Goal: Task Accomplishment & Management: Manage account settings

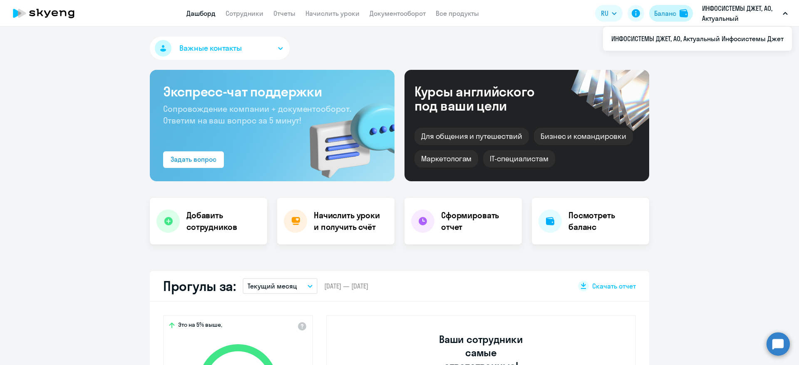
click at [670, 12] on div "Баланс" at bounding box center [665, 13] width 22 height 10
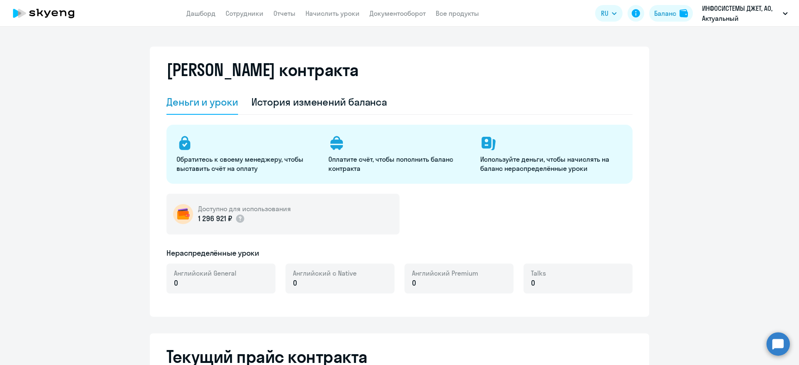
select select "english_adult_not_native_speaker"
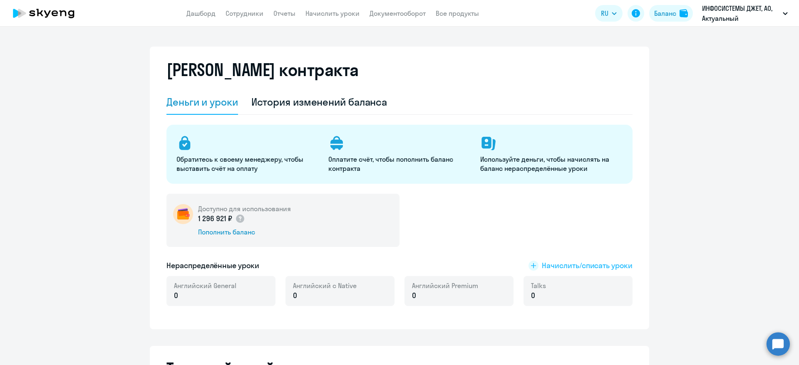
click at [553, 261] on span "Начислить/списать уроки" at bounding box center [587, 266] width 91 height 11
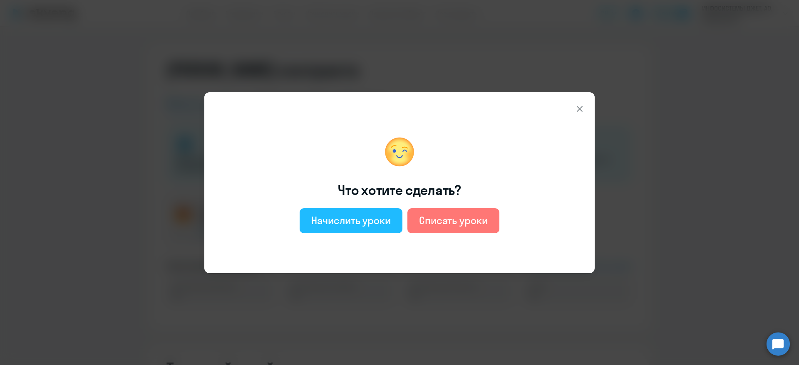
click at [339, 217] on div "Начислить уроки" at bounding box center [351, 220] width 80 height 13
select select "english_adult_not_native_speaker"
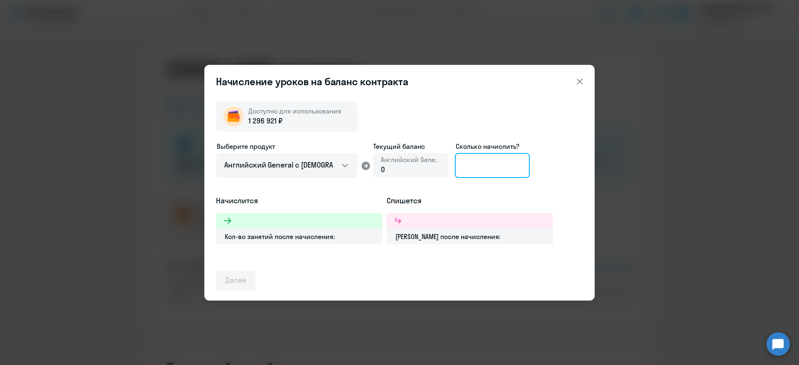
click at [493, 166] on input at bounding box center [492, 165] width 75 height 25
type input "33"
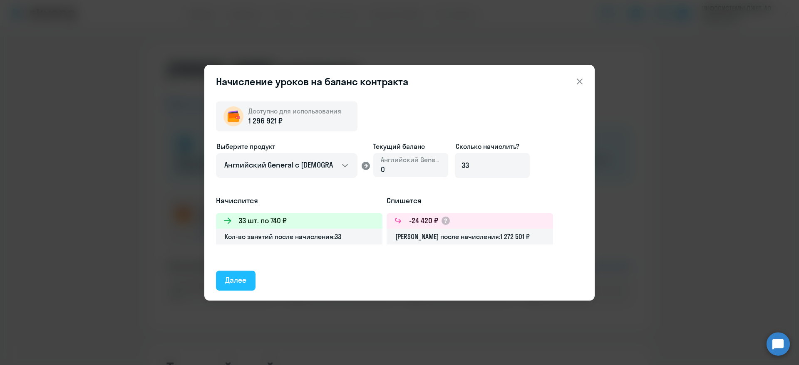
click at [248, 277] on button "Далее" at bounding box center [236, 281] width 40 height 20
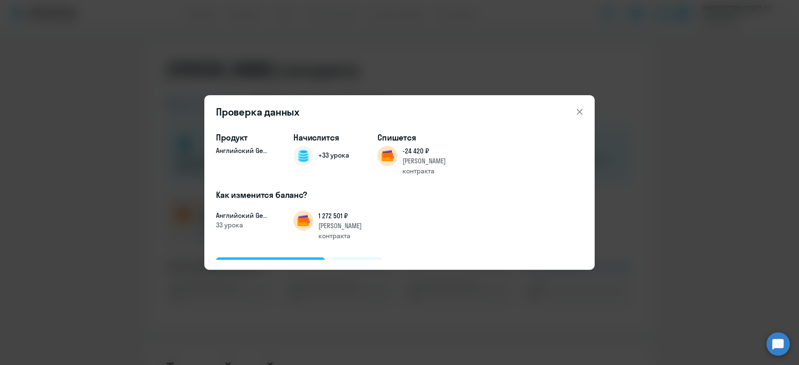
click at [275, 262] on div "Подтвердить и начислить" at bounding box center [270, 267] width 91 height 11
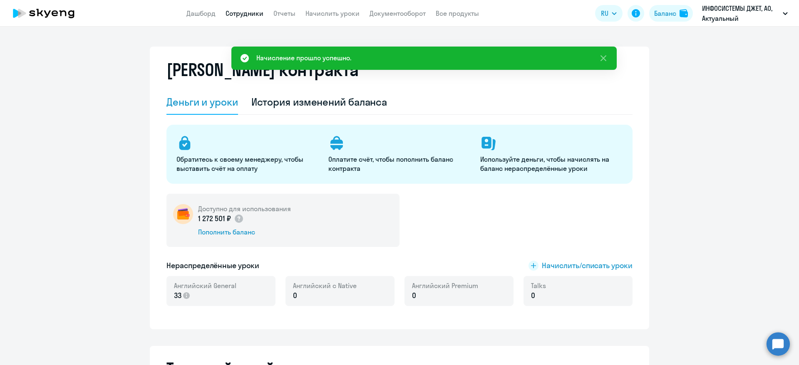
click at [254, 10] on link "Сотрудники" at bounding box center [245, 13] width 38 height 8
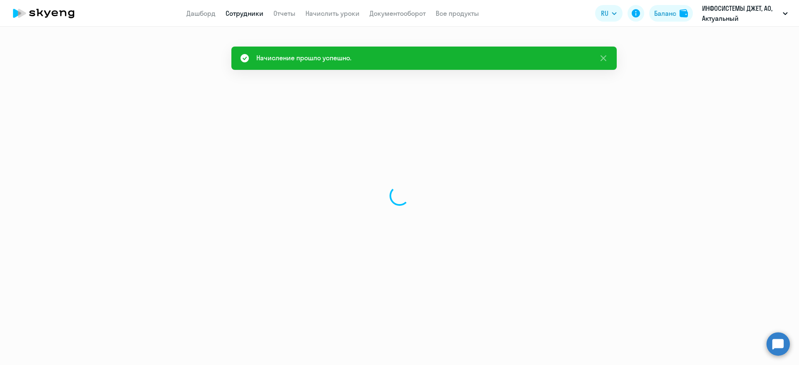
select select "30"
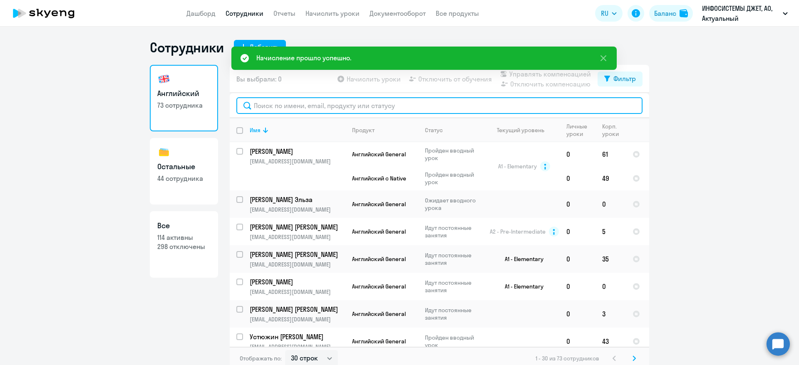
click at [303, 110] on input "text" at bounding box center [439, 105] width 406 height 17
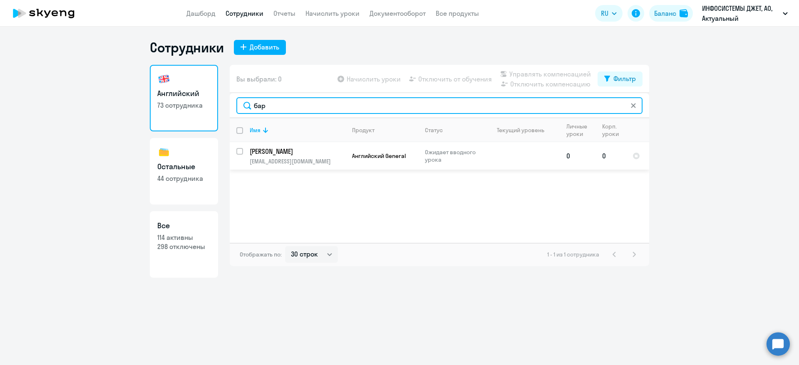
type input "бар"
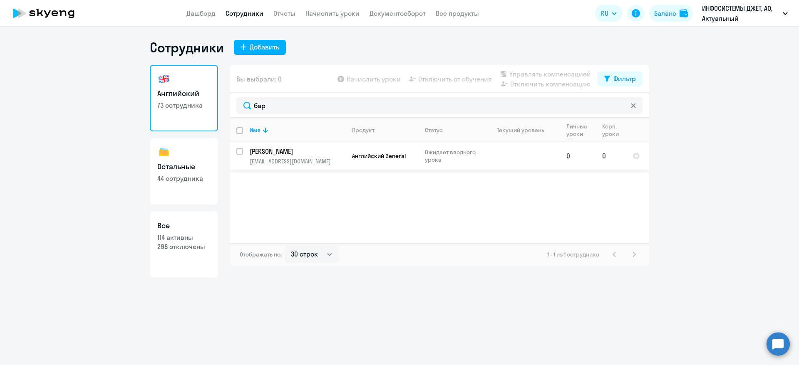
click at [240, 152] on input "select row 42876797" at bounding box center [244, 156] width 17 height 17
checkbox input "true"
click at [357, 73] on div "Начислить уроки Отключить от обучения Управлять компенсацией Отключить компенса…" at bounding box center [467, 79] width 262 height 20
click at [368, 78] on span "Начислить уроки" at bounding box center [374, 79] width 54 height 10
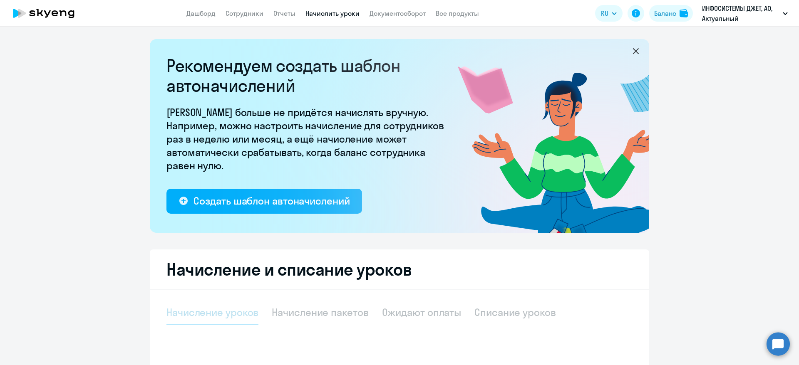
select select "10"
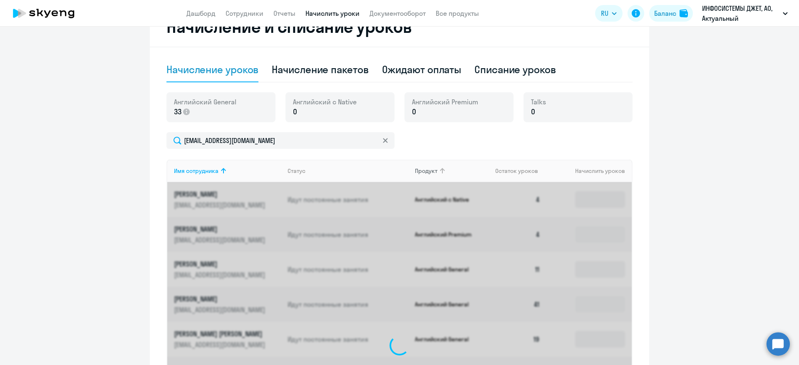
scroll to position [232, 0]
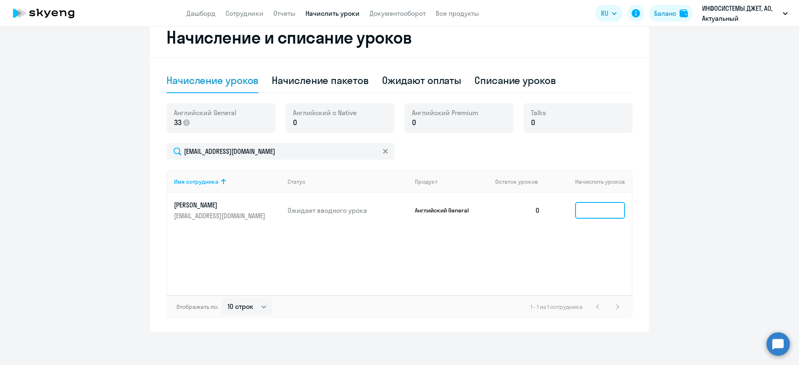
click at [602, 208] on input at bounding box center [600, 210] width 50 height 17
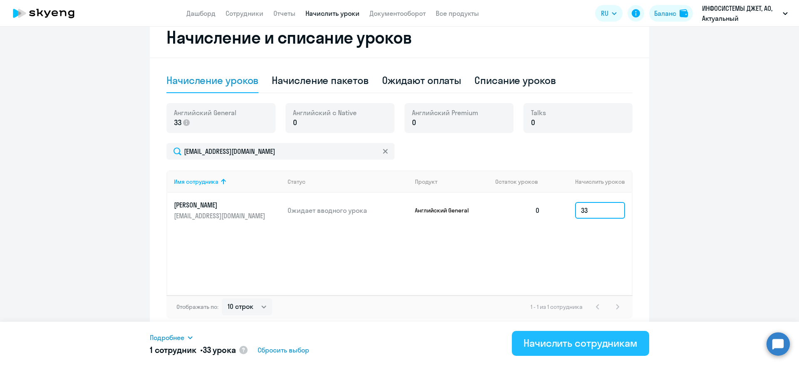
type input "33"
click at [584, 343] on div "Начислить сотрудникам" at bounding box center [581, 343] width 114 height 13
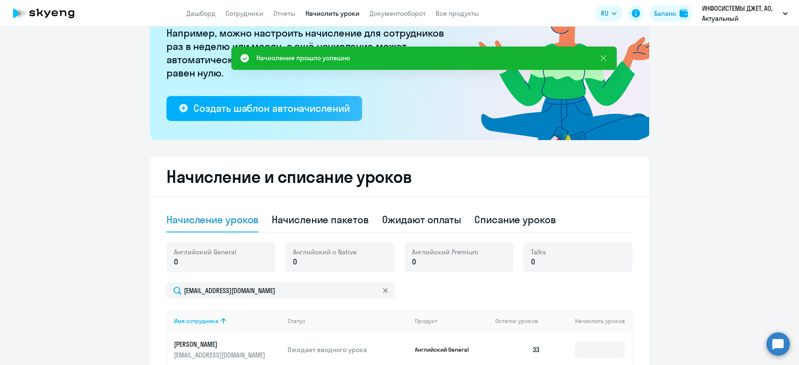
scroll to position [187, 0]
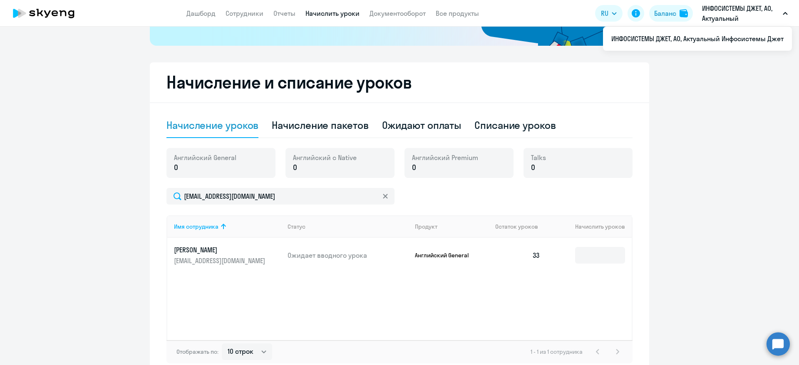
click at [729, 9] on p "ИНФОСИСТЕМЫ ДЖЕТ, АО, Актуальный Инфосистемы Джет" at bounding box center [740, 13] width 77 height 20
click at [678, 10] on button "Баланс" at bounding box center [671, 13] width 44 height 17
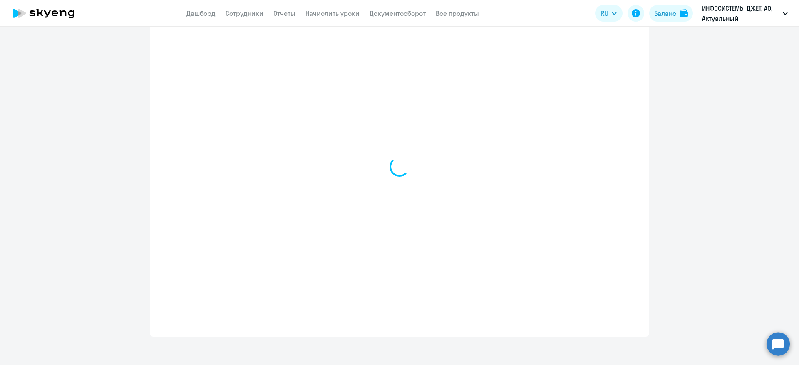
select select "english_adult_not_native_speaker"
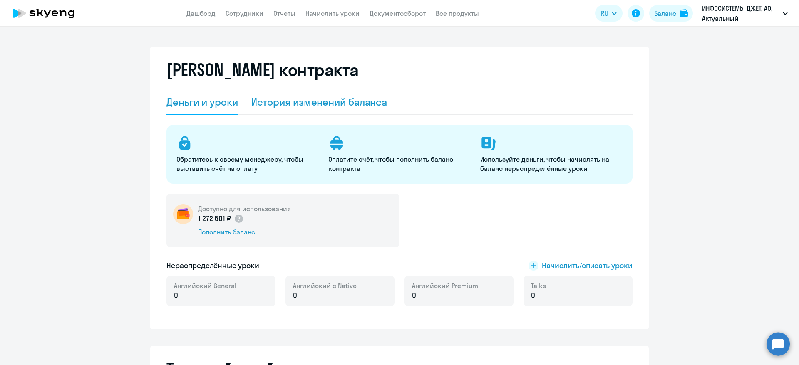
click at [347, 102] on div "История изменений баланса" at bounding box center [319, 101] width 136 height 13
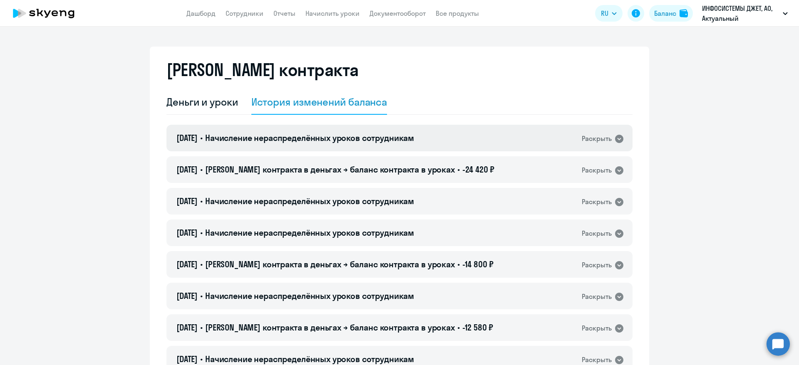
click at [374, 142] on span "Начисление нераспределённых уроков сотрудникам" at bounding box center [309, 138] width 209 height 10
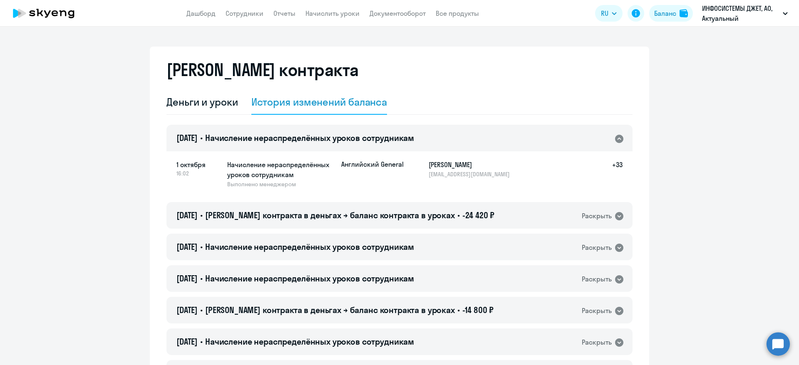
click at [377, 142] on span "Начисление нераспределённых уроков сотрудникам" at bounding box center [309, 138] width 209 height 10
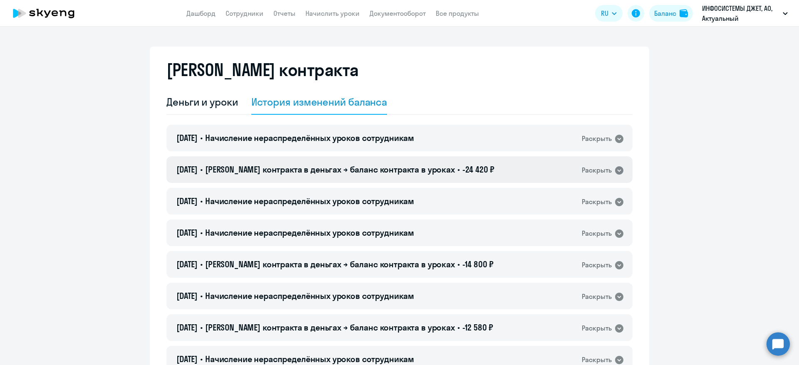
click at [429, 175] on h4 "01.10.2025 • Баланс контракта в деньгах → баланс контракта в уроках • -24 420 ₽" at bounding box center [336, 170] width 318 height 12
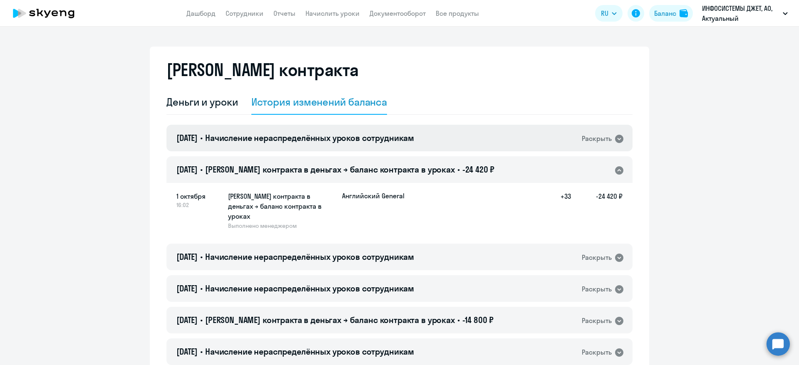
click at [418, 145] on div "01.10.2025 • Начисление нераспределённых уроков сотрудникам Раскрыть" at bounding box center [400, 138] width 466 height 27
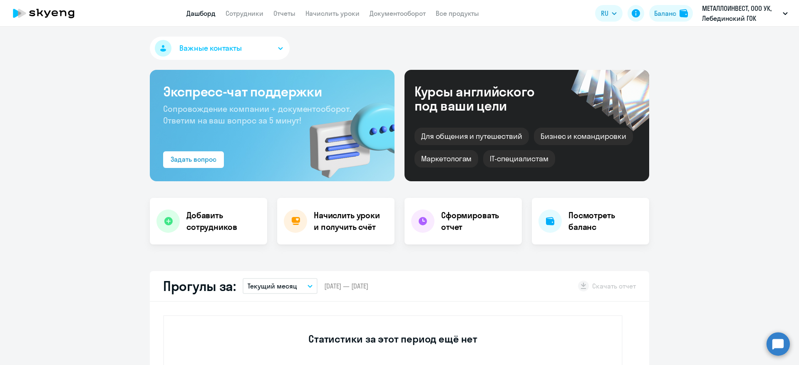
select select "30"
click at [675, 12] on div "Баланс" at bounding box center [665, 13] width 22 height 10
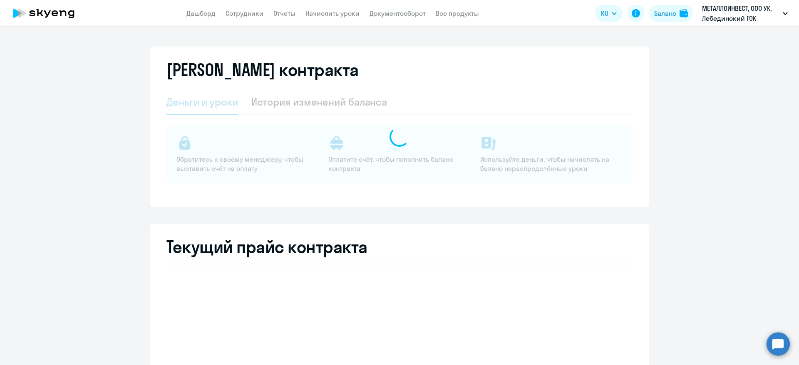
select select "english_adult_not_native_speaker_premium"
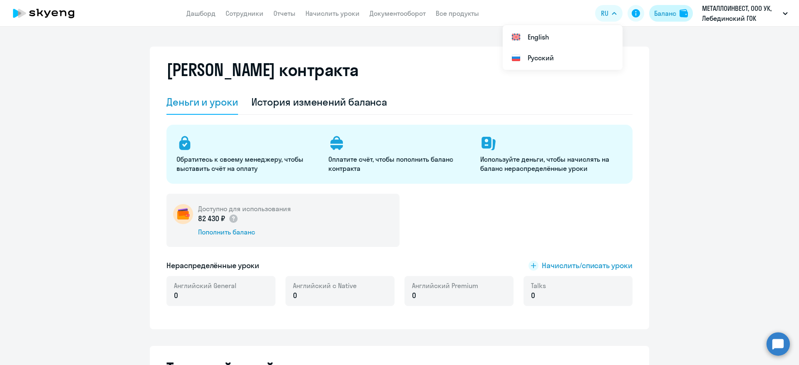
click at [671, 13] on div "Баланс" at bounding box center [665, 13] width 22 height 10
click at [329, 94] on div "История изменений баланса" at bounding box center [319, 102] width 136 height 25
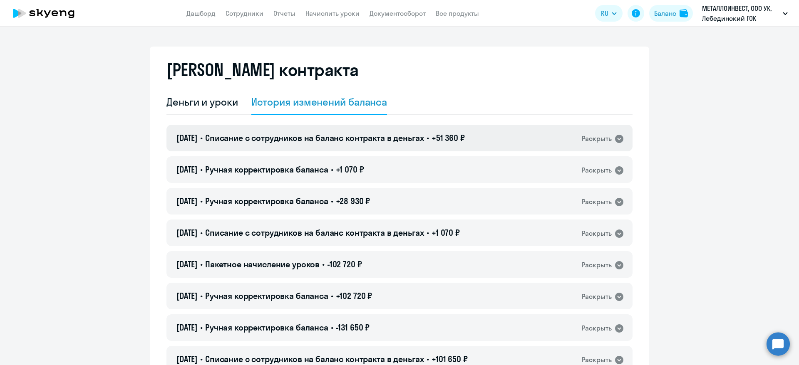
click at [475, 147] on div "[DATE] • Списание с сотрудников на баланс контракта в деньгах • +51 360 ₽ Раскр…" at bounding box center [400, 138] width 466 height 27
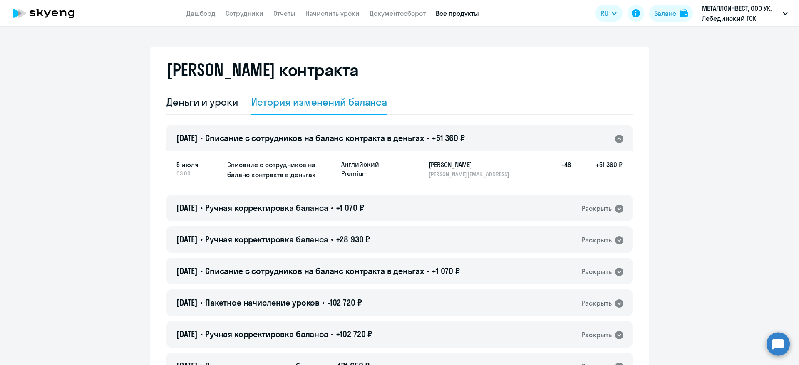
click at [466, 15] on link "Все продукты" at bounding box center [457, 13] width 43 height 8
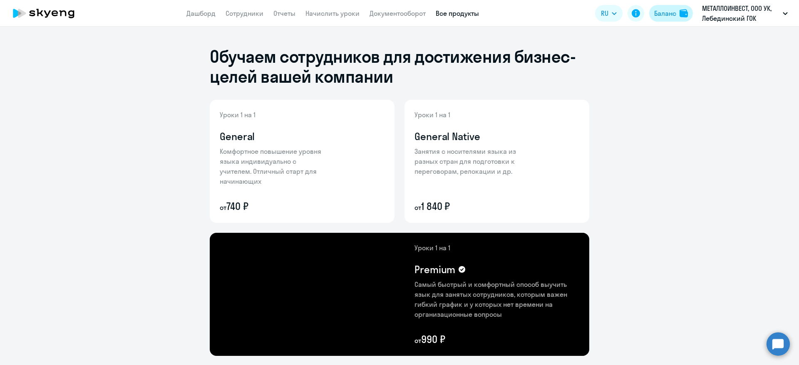
click at [676, 17] on div "Баланс" at bounding box center [665, 13] width 22 height 10
select select "english_adult_not_native_speaker_premium"
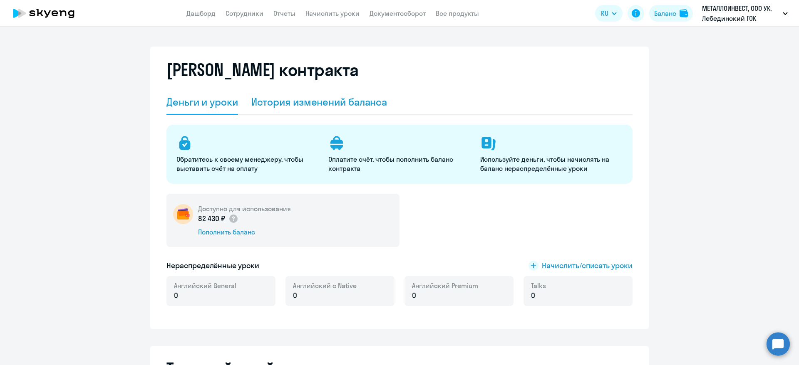
click at [355, 96] on div "История изменений баланса" at bounding box center [319, 101] width 136 height 13
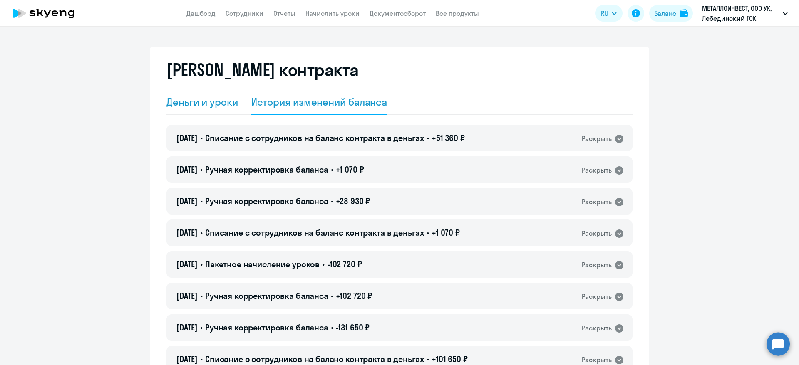
click at [223, 107] on div "Деньги и уроки" at bounding box center [203, 101] width 72 height 13
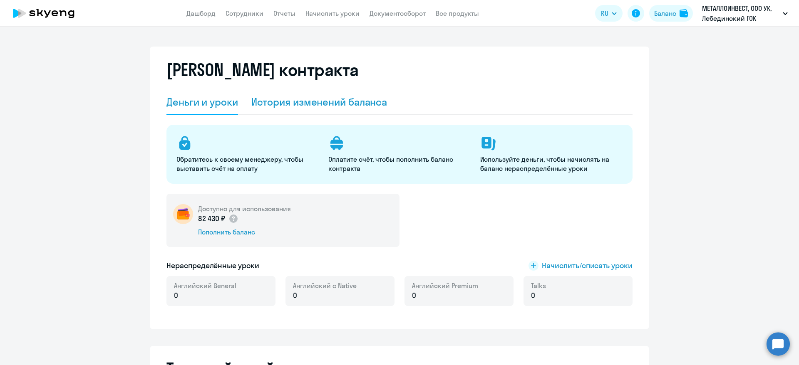
click at [301, 104] on div "История изменений баланса" at bounding box center [319, 101] width 136 height 13
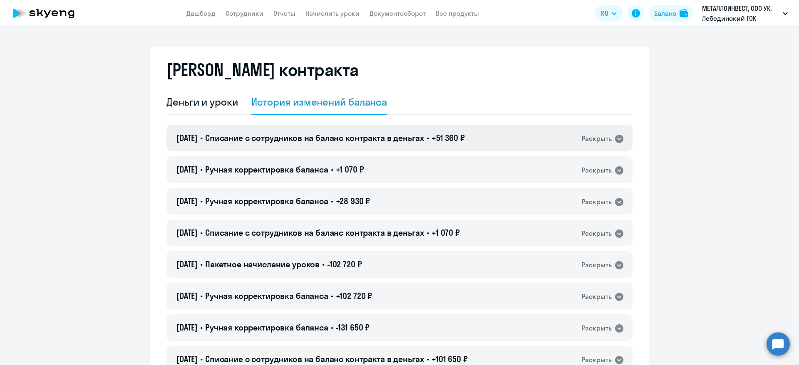
click at [465, 141] on span "+51 360 ₽" at bounding box center [448, 138] width 33 height 10
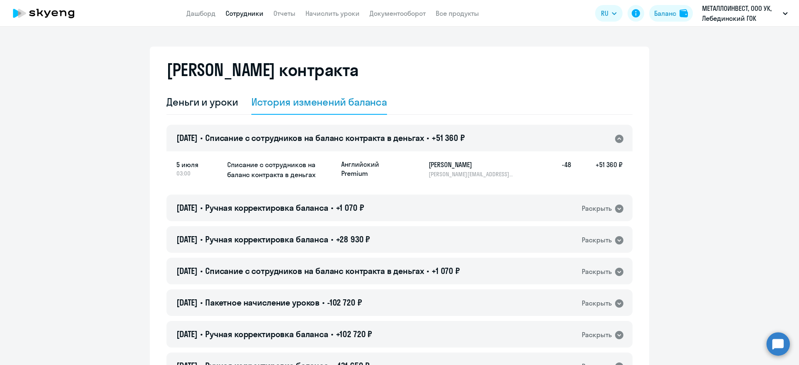
click at [234, 10] on link "Сотрудники" at bounding box center [245, 13] width 38 height 8
select select "30"
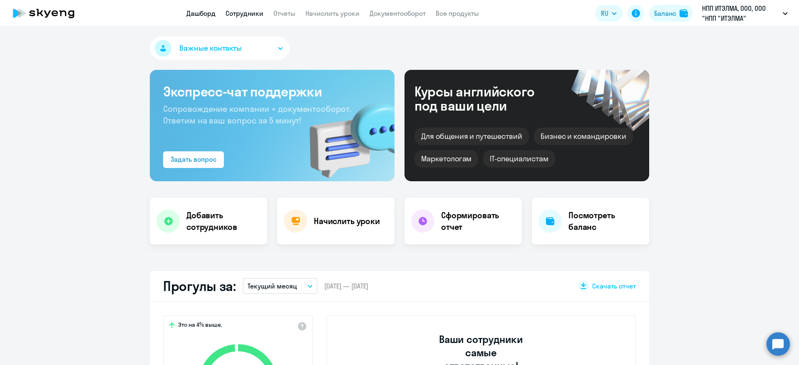
click at [246, 13] on link "Сотрудники" at bounding box center [245, 13] width 38 height 8
select select "30"
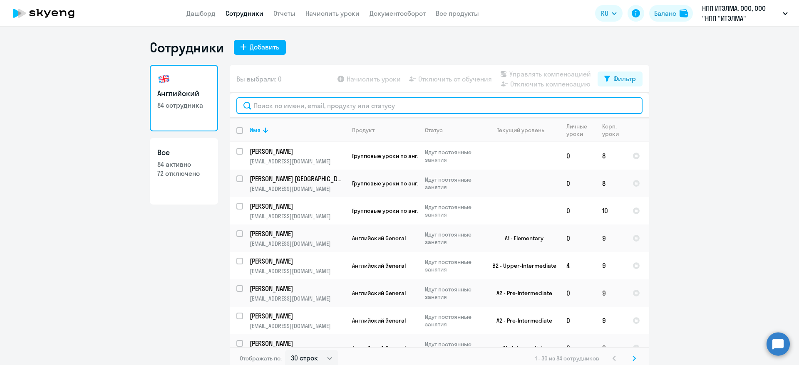
click at [269, 100] on input "text" at bounding box center [439, 105] width 406 height 17
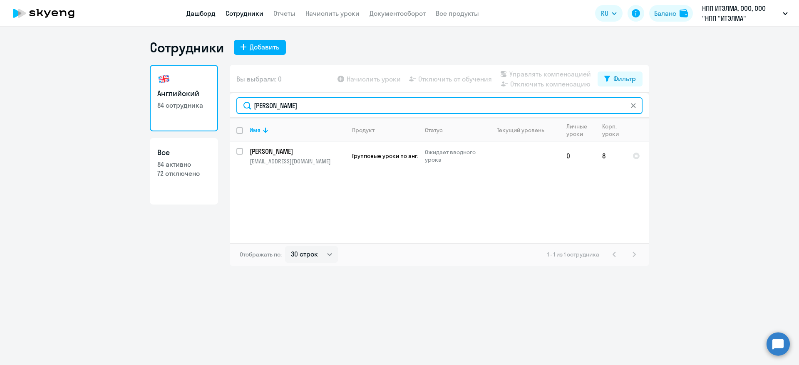
type input "филипп"
